Goal: Task Accomplishment & Management: Manage account settings

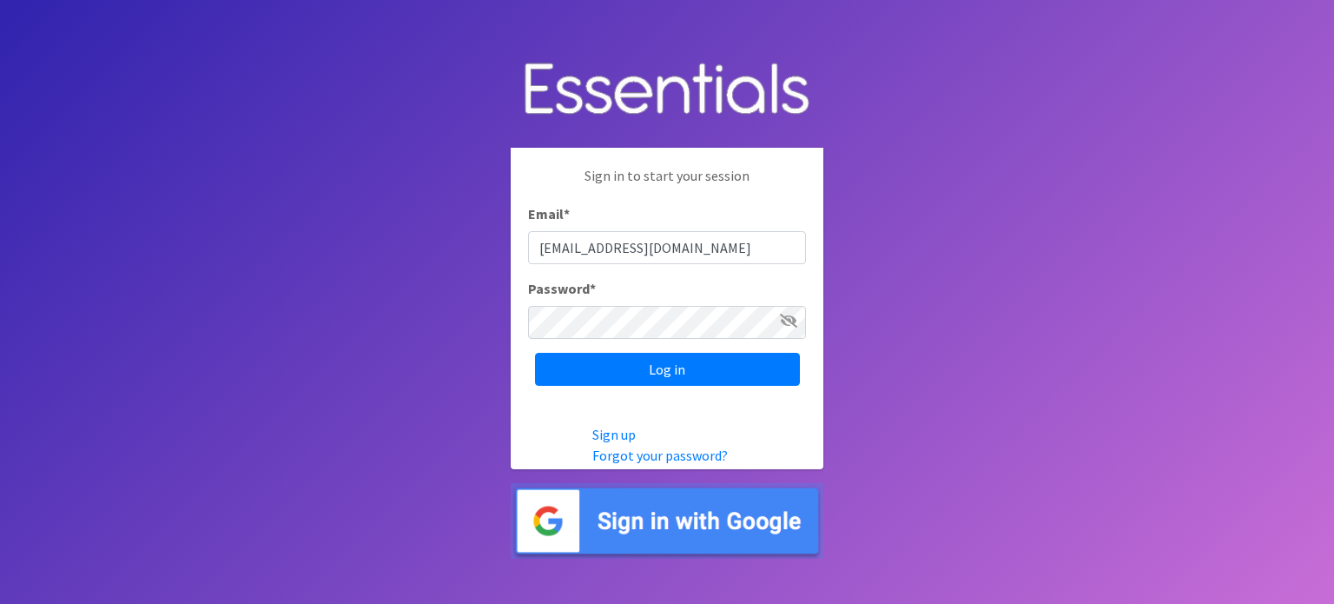
type input "[EMAIL_ADDRESS][DOMAIN_NAME]"
click at [646, 457] on link "Forgot your password?" at bounding box center [659, 454] width 135 height 17
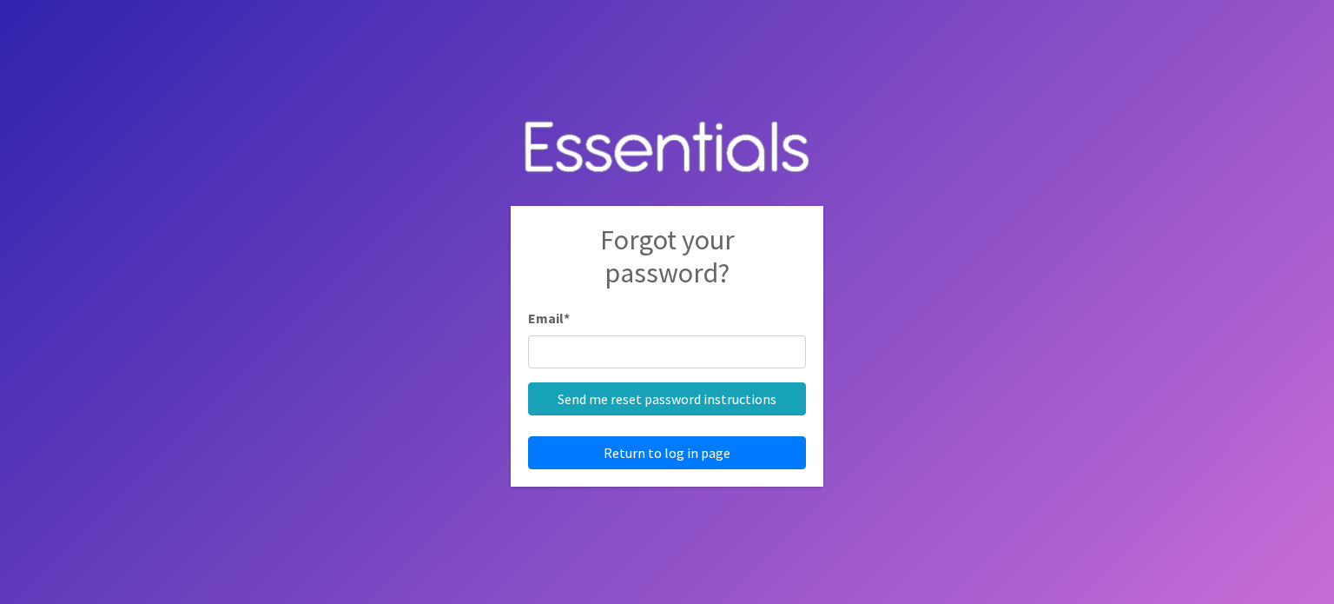
click at [642, 348] on input "Email *" at bounding box center [667, 351] width 278 height 33
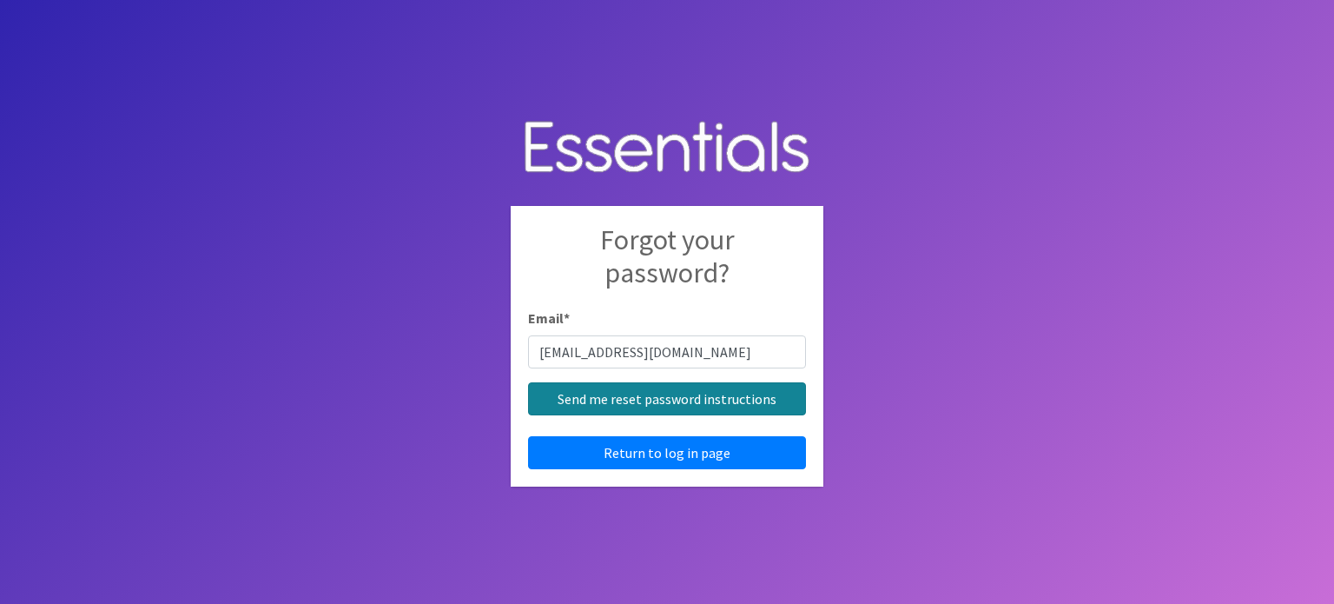
type input "[EMAIL_ADDRESS][DOMAIN_NAME]"
click at [656, 402] on input "Send me reset password instructions" at bounding box center [667, 398] width 278 height 33
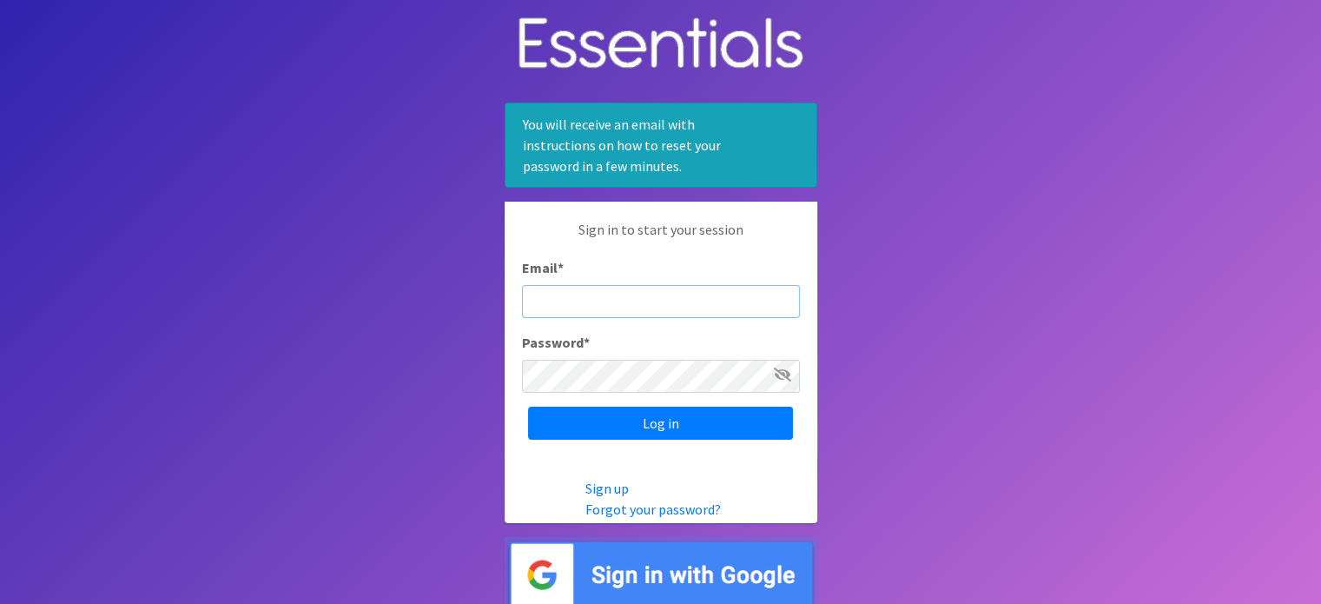
click at [587, 308] on input "Email *" at bounding box center [661, 301] width 278 height 33
type input "[EMAIL_ADDRESS][DOMAIN_NAME]"
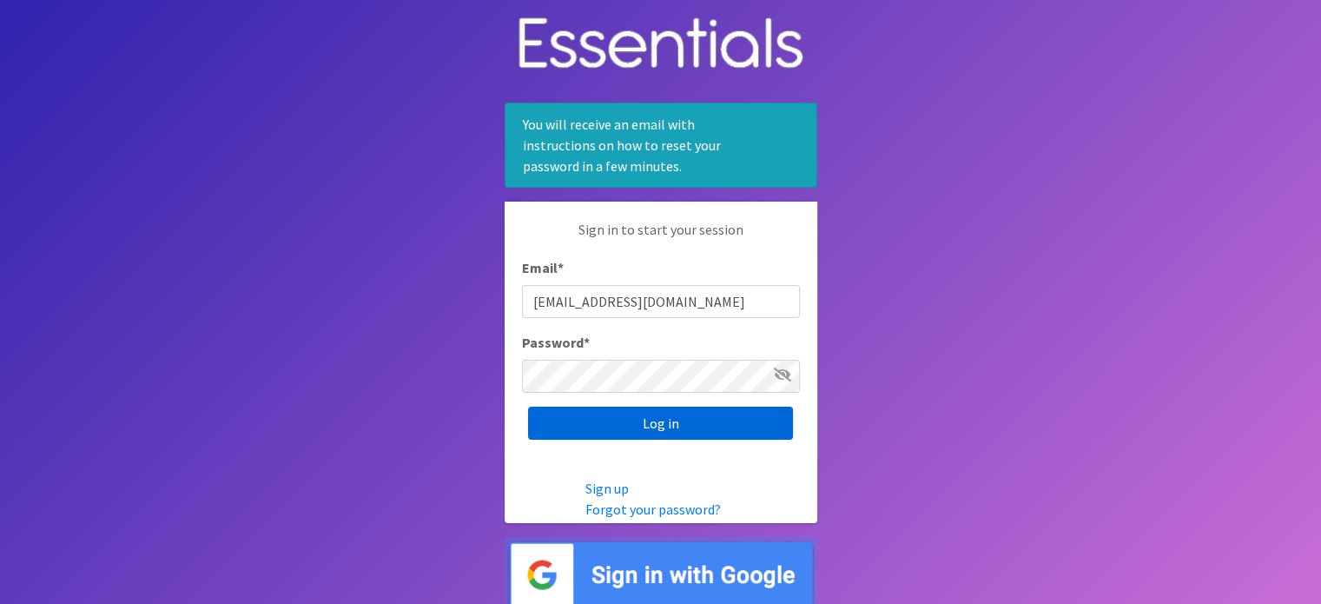
click at [636, 424] on input "Log in" at bounding box center [660, 422] width 265 height 33
